Goal: Task Accomplishment & Management: Use online tool/utility

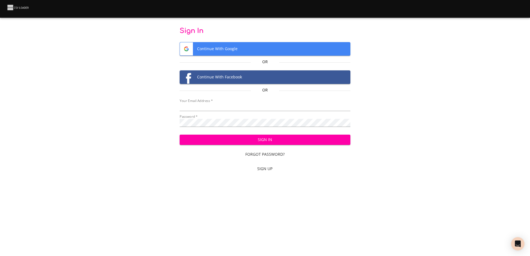
type input "[EMAIL_ADDRESS][DOMAIN_NAME]"
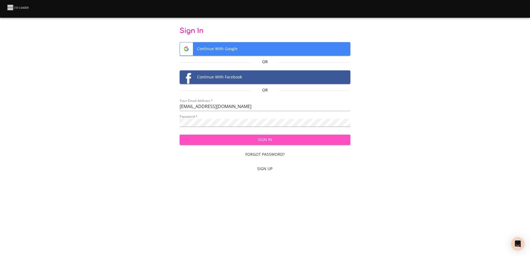
click at [276, 142] on span "Sign In" at bounding box center [265, 139] width 162 height 7
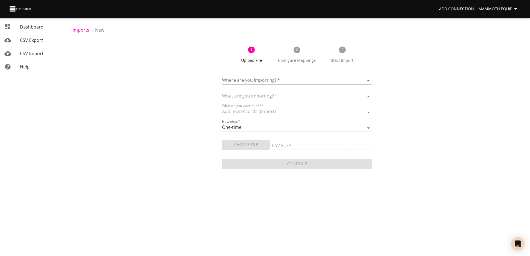
click at [368, 79] on body "Add Connection Mammoth Equip Dashboard CSV Export CSV Import Help Imports › New…" at bounding box center [265, 128] width 530 height 256
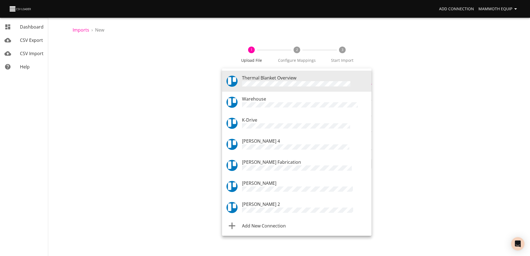
click at [270, 98] on div "Warehouse" at bounding box center [304, 102] width 125 height 13
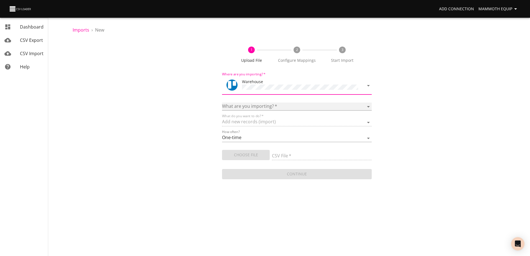
click at [368, 105] on select "Boards Cards Checkitems Checklists" at bounding box center [296, 106] width 149 height 8
select select "cards"
click at [222, 102] on select "Boards Cards Checkitems Checklists" at bounding box center [296, 106] width 149 height 8
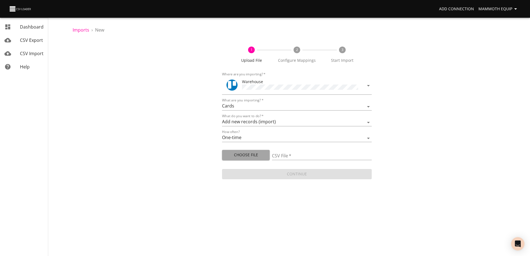
click at [241, 155] on span "Choose File" at bounding box center [245, 154] width 39 height 7
type input "Import1.xlsx"
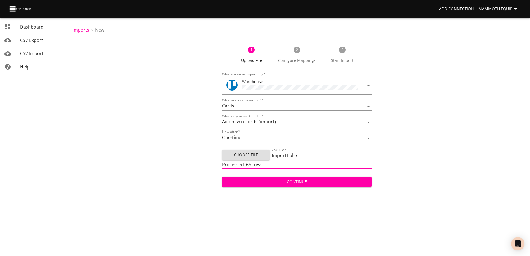
click at [279, 182] on span "Continue" at bounding box center [296, 181] width 140 height 7
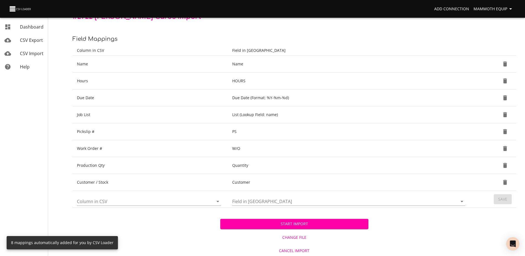
scroll to position [58, 0]
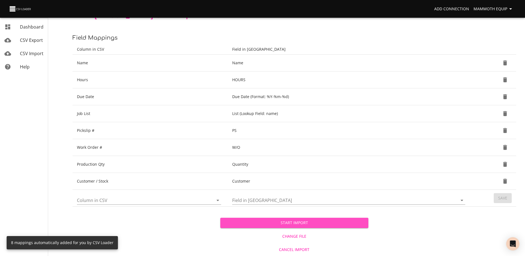
click at [272, 219] on span "Start Import" at bounding box center [294, 222] width 139 height 7
